Goal: Task Accomplishment & Management: Manage account settings

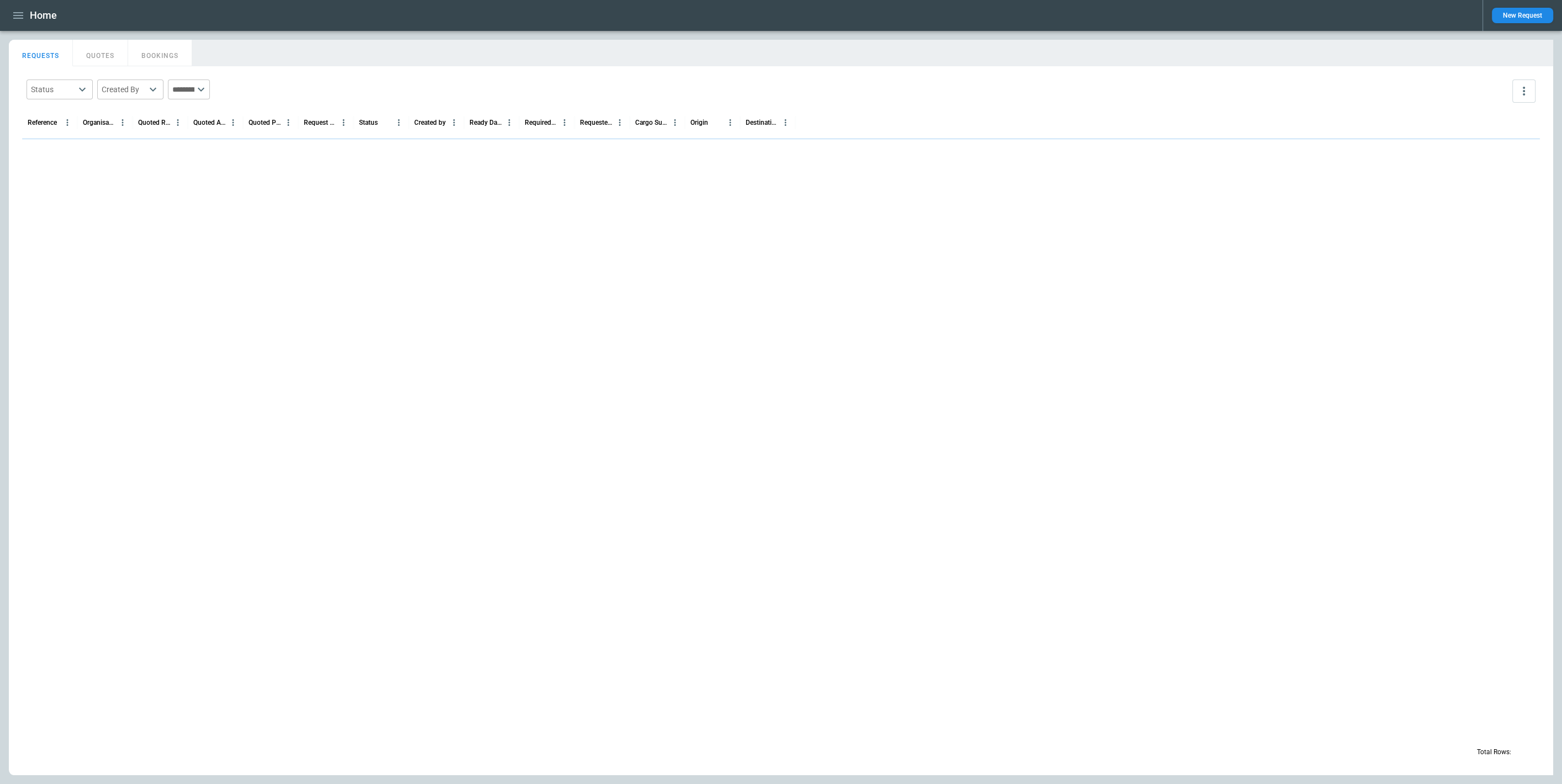
click at [11, 18] on button "button" at bounding box center [18, 16] width 19 height 20
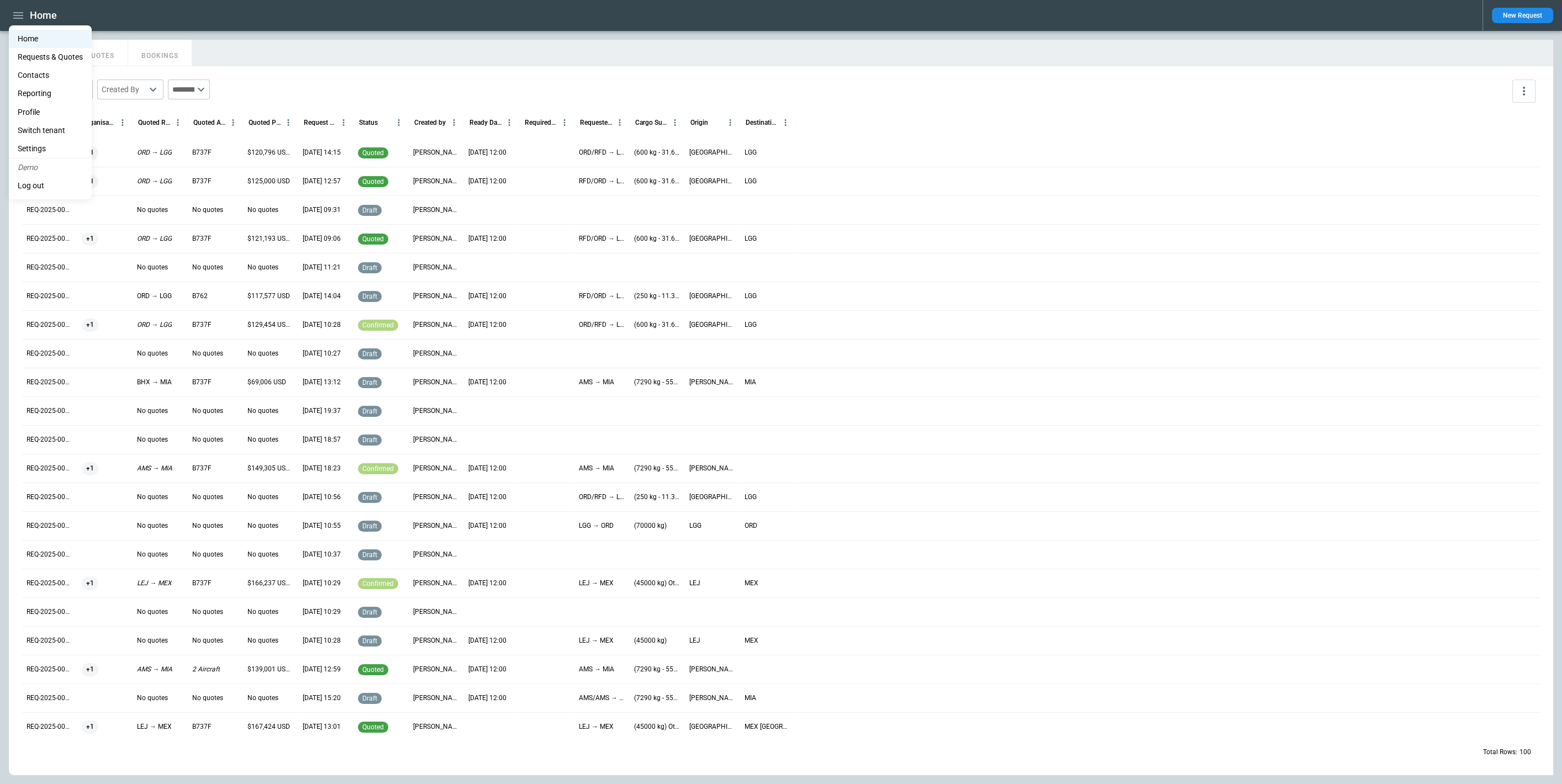
click at [294, 39] on div at bounding box center [781, 392] width 1562 height 784
click at [16, 16] on icon "button" at bounding box center [18, 16] width 14 height 14
click at [59, 131] on li "Switch tenant" at bounding box center [50, 130] width 83 height 18
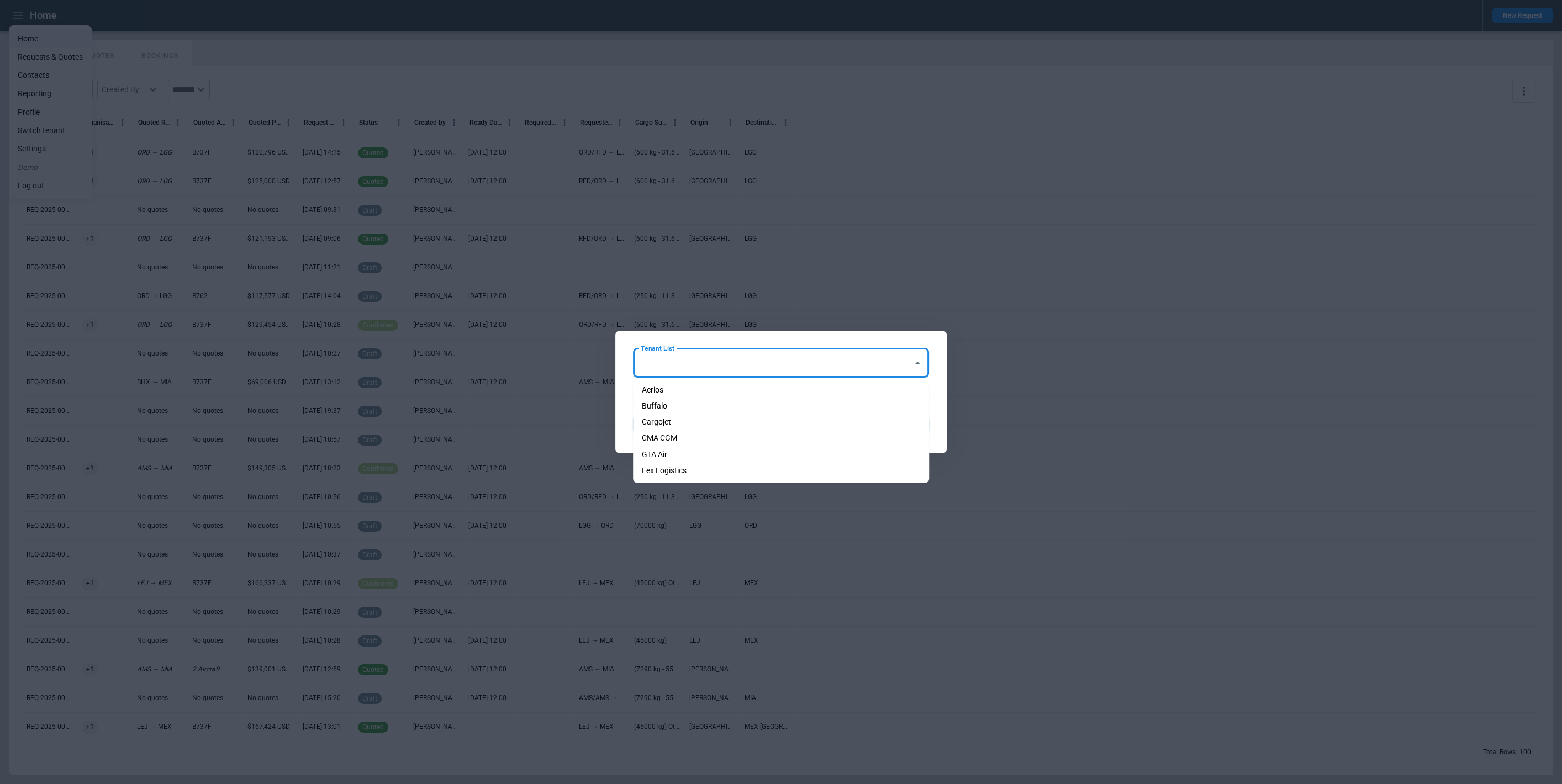
click at [779, 360] on input "Tenant List" at bounding box center [773, 363] width 269 height 20
click at [693, 421] on li "Cargojet" at bounding box center [781, 422] width 296 height 16
type input "********"
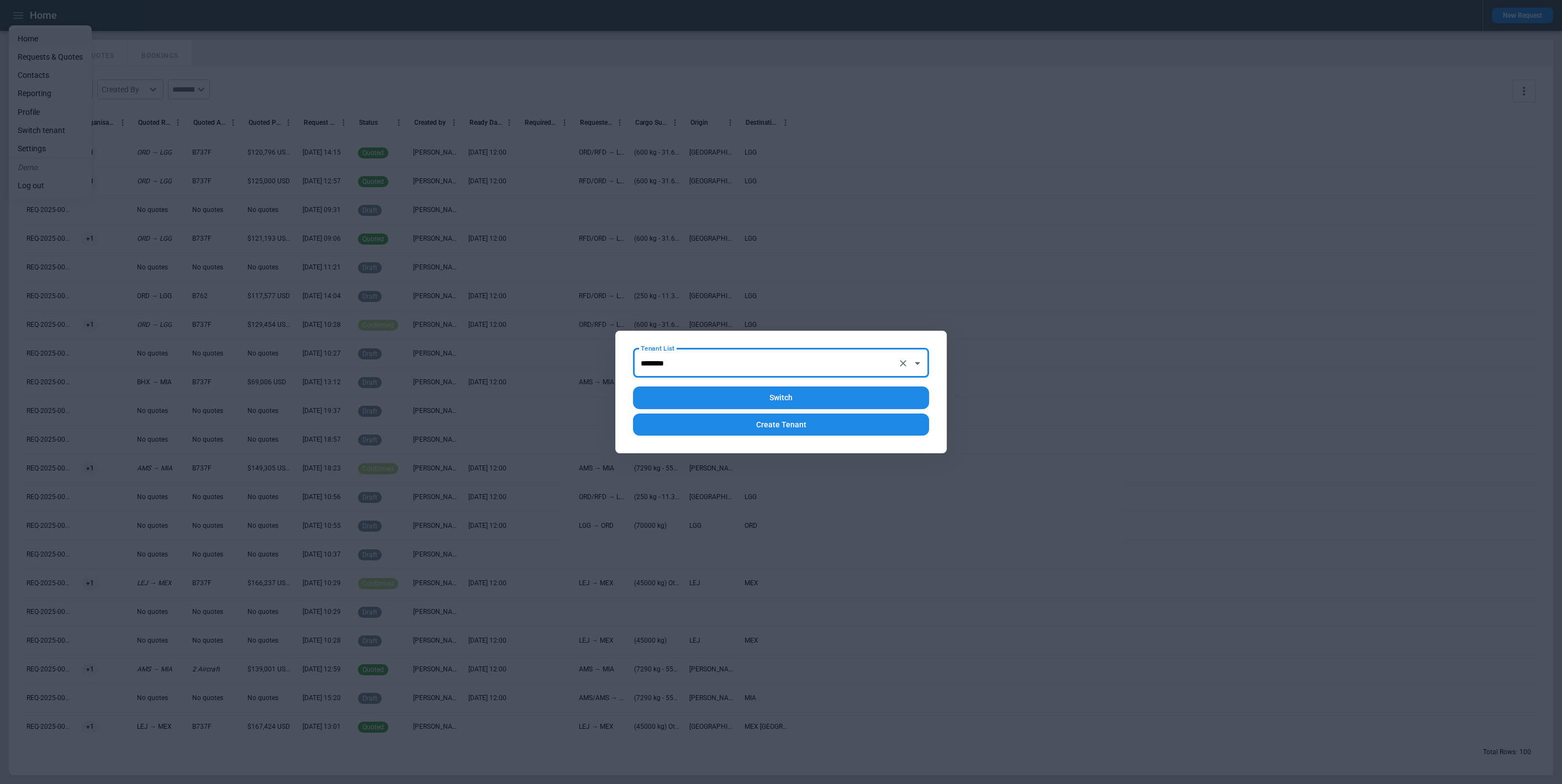
click at [754, 395] on button "Switch" at bounding box center [781, 397] width 296 height 22
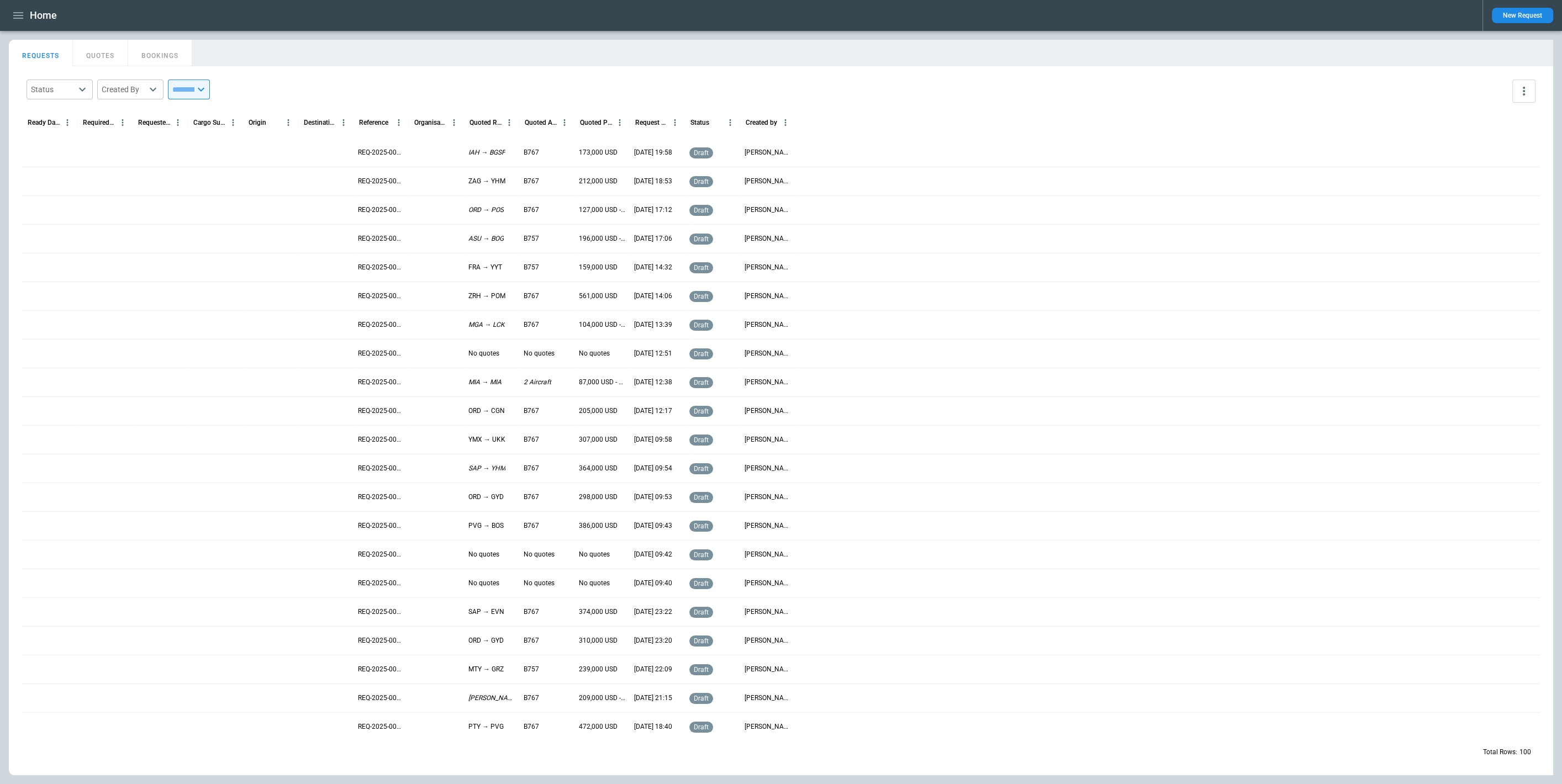
click at [208, 88] on icon at bounding box center [201, 89] width 14 height 14
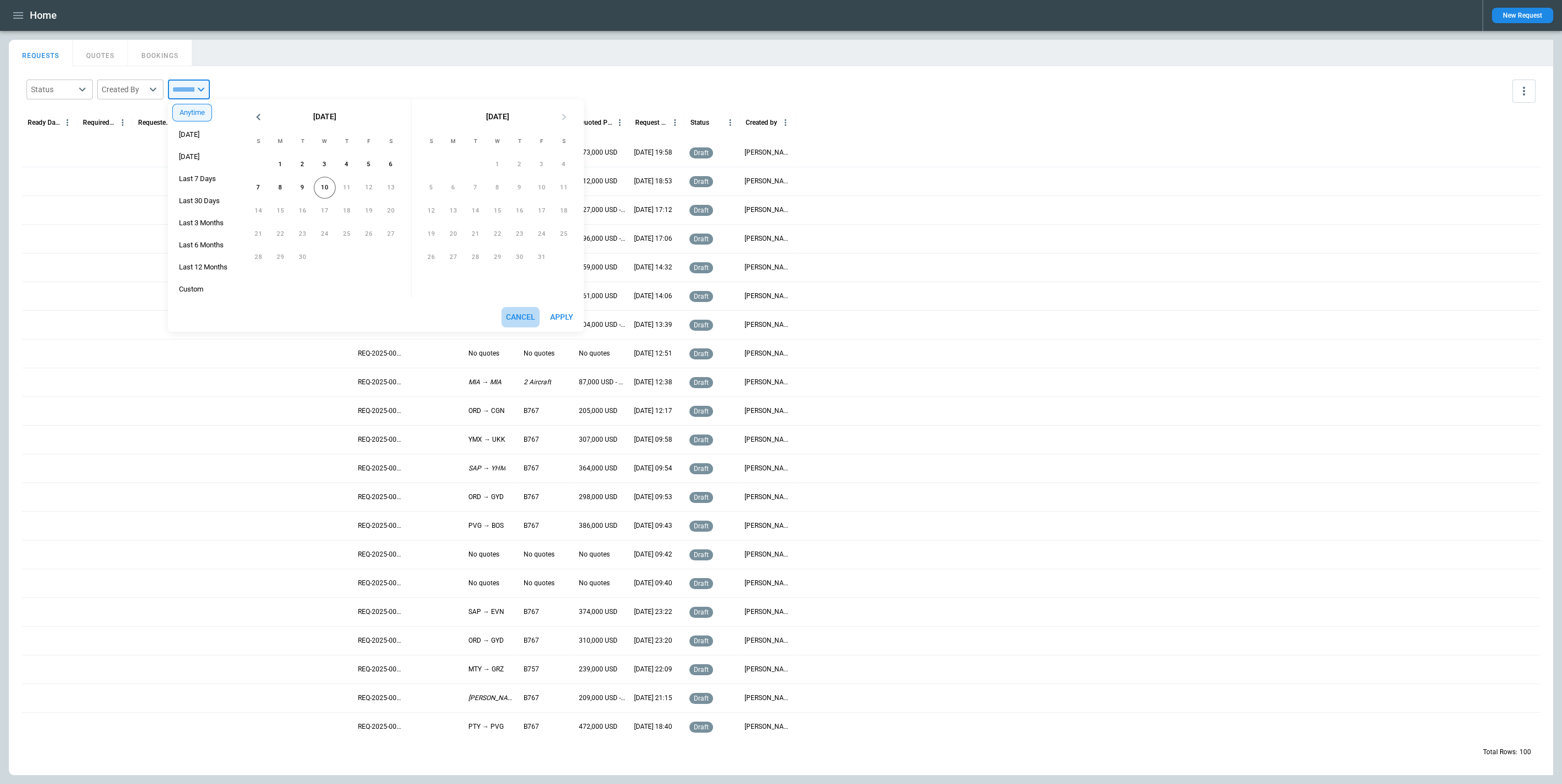
click at [525, 313] on button "Cancel" at bounding box center [521, 318] width 38 height 20
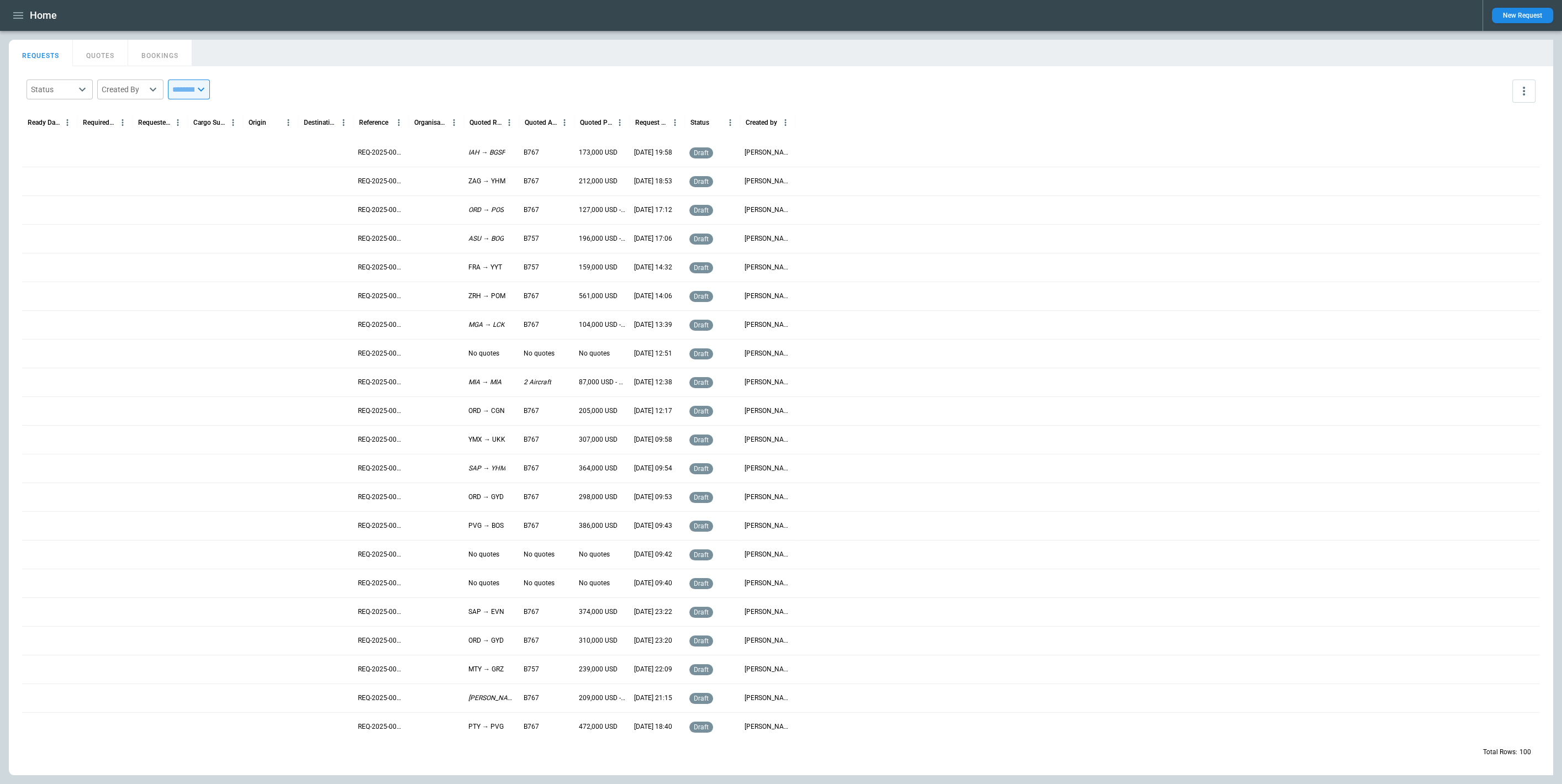
drag, startPoint x: 414, startPoint y: 68, endPoint x: 388, endPoint y: 66, distance: 26.1
click at [414, 68] on div "Status ​ Created By ​ ​ Ready Date & Time (UTC-04:00) Required Date & Time (UTC…" at bounding box center [781, 420] width 1544 height 709
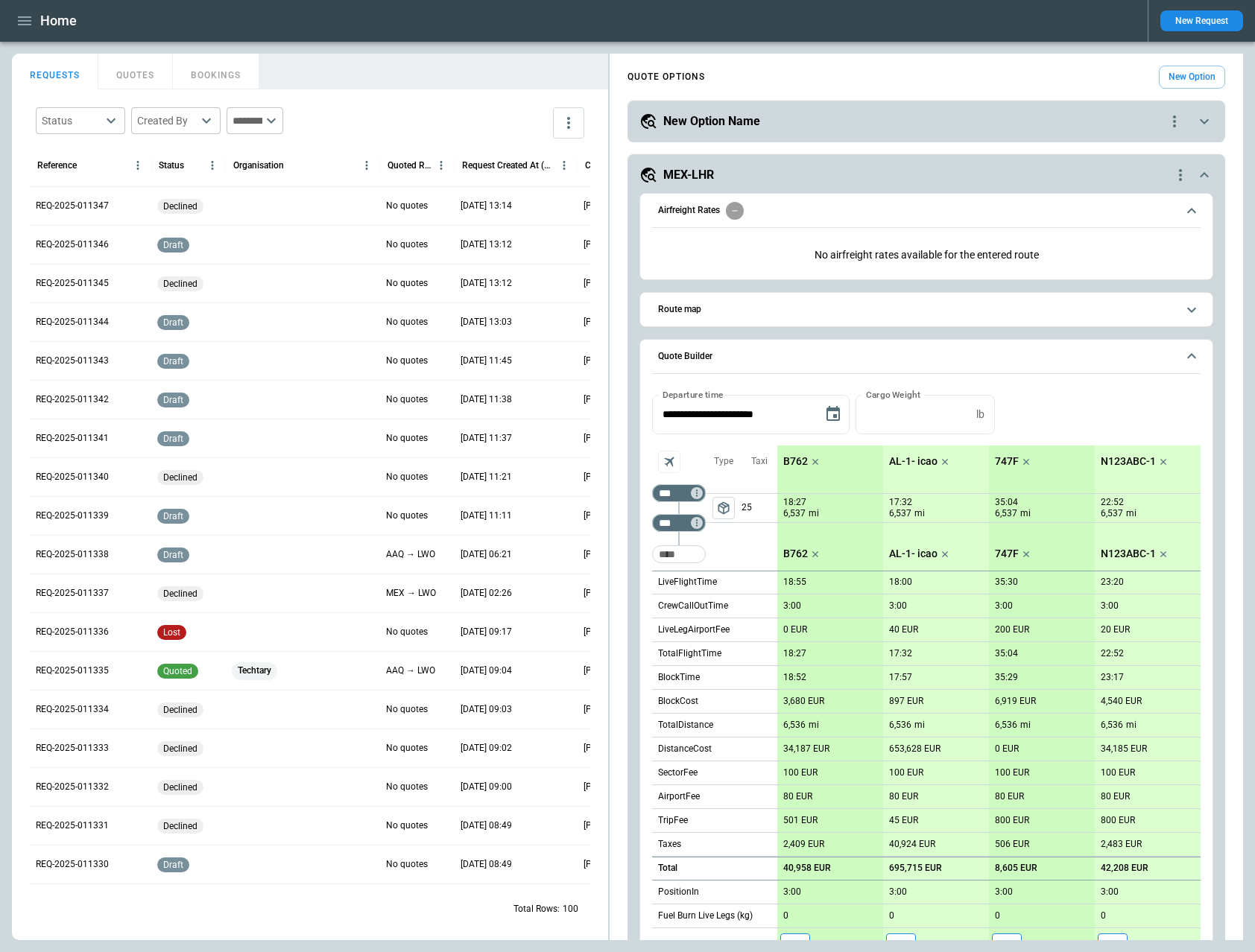
click at [1003, 697] on div "**********" at bounding box center [925, 602] width 633 height 1085
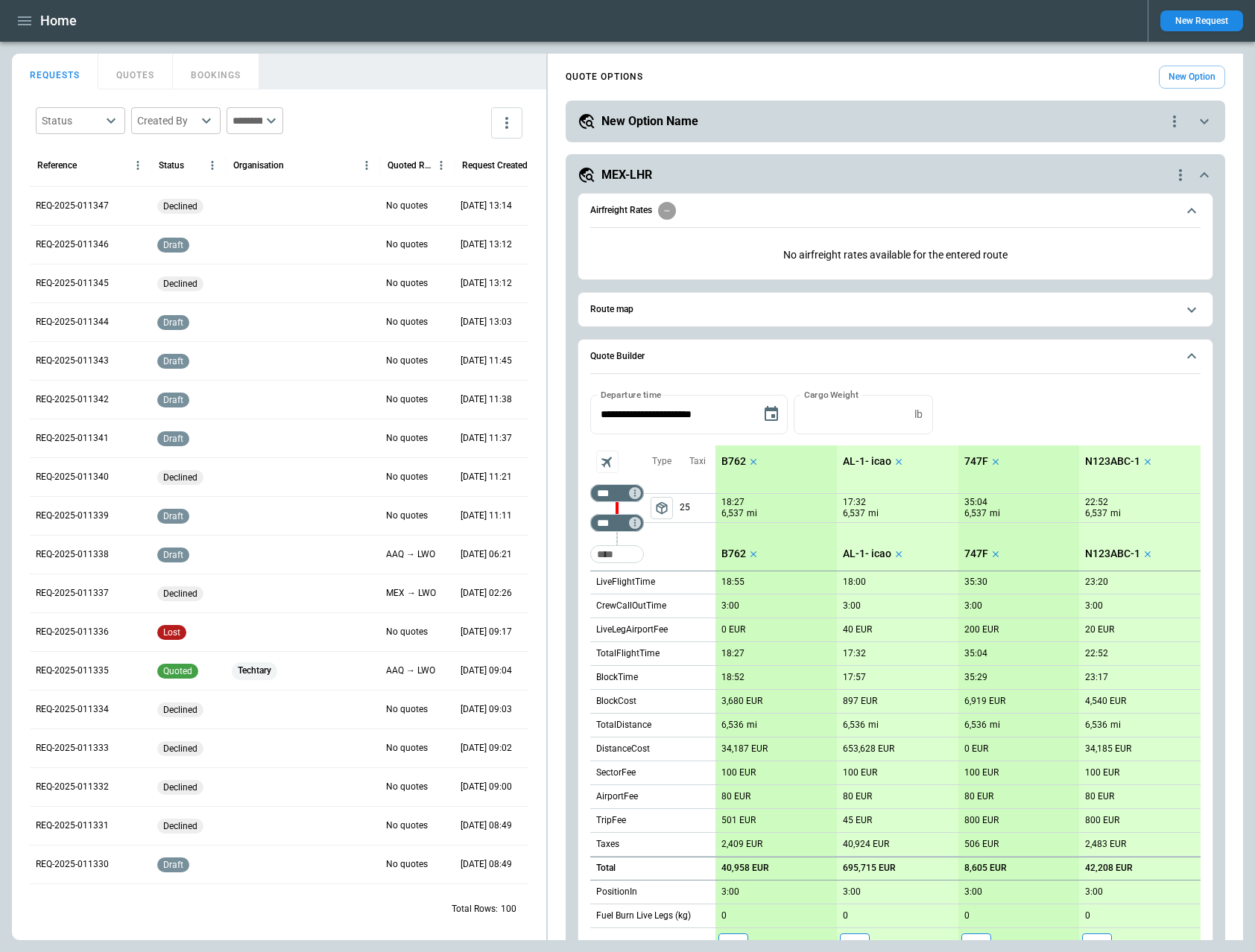
click at [617, 174] on h5 "MEX-LHR" at bounding box center [626, 175] width 50 height 16
